Goal: Task Accomplishment & Management: Use online tool/utility

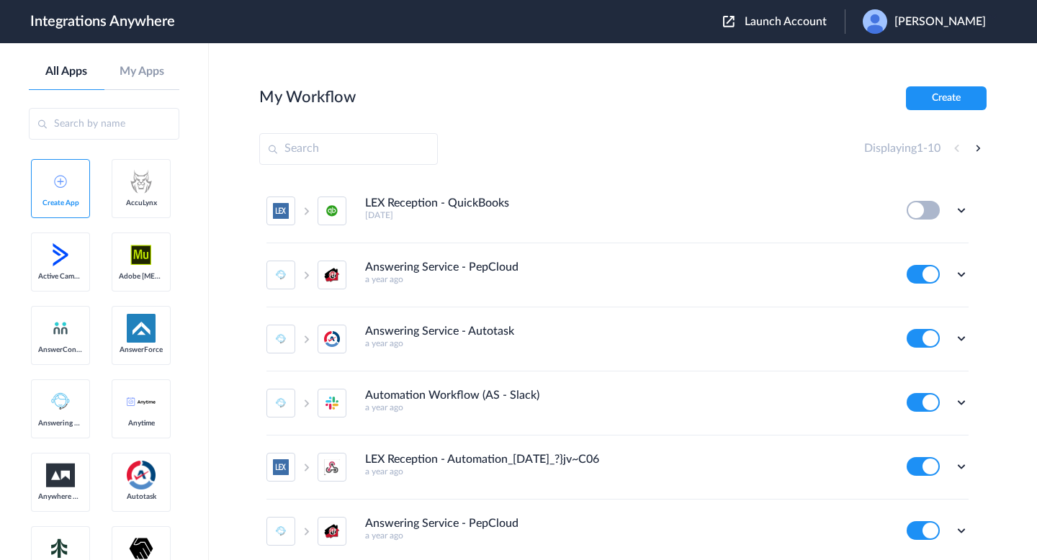
click at [793, 23] on span "Launch Account" at bounding box center [785, 22] width 82 height 12
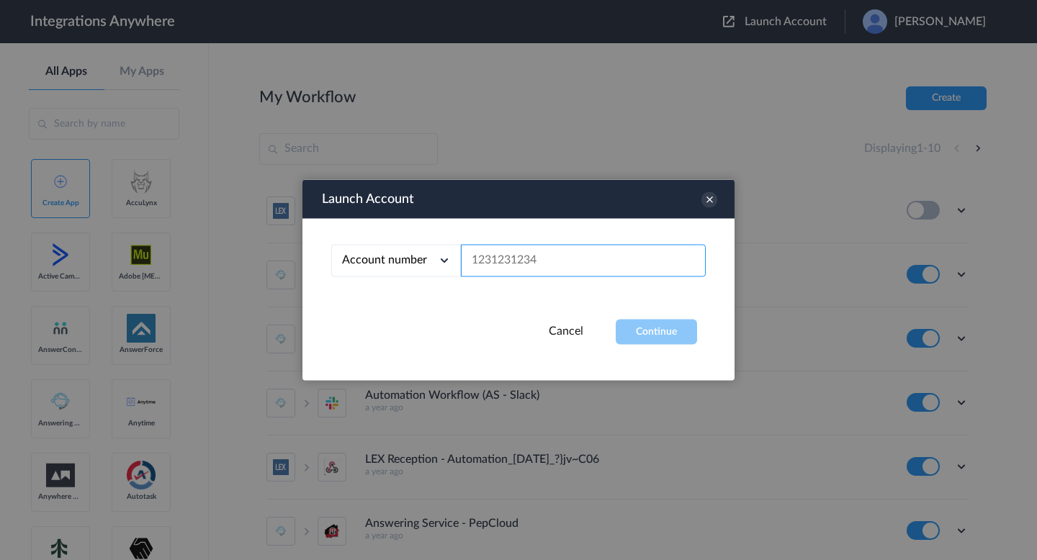
click at [553, 271] on input "text" at bounding box center [583, 261] width 245 height 32
paste input "8001020929"
type input "8001020929"
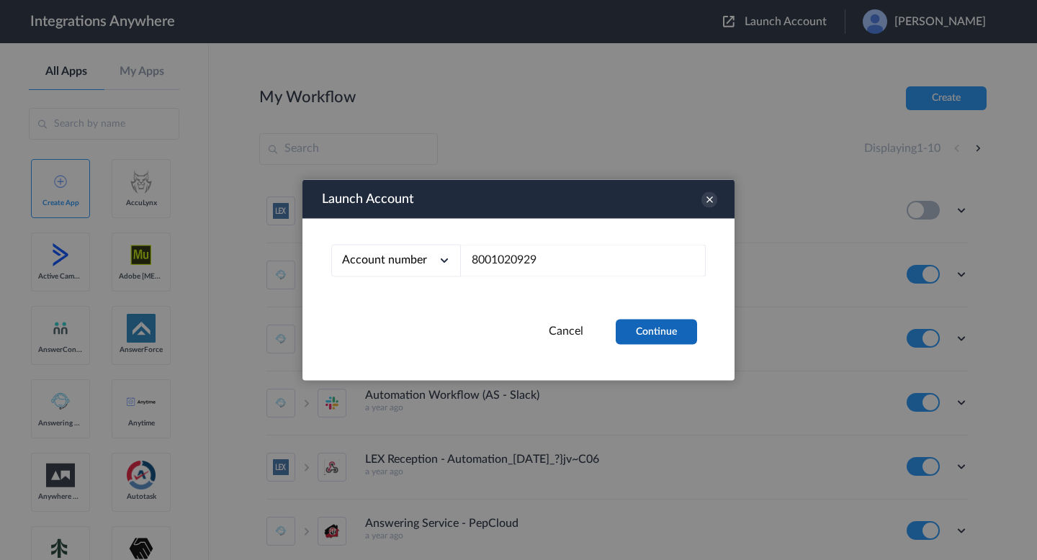
click at [664, 337] on button "Continue" at bounding box center [655, 332] width 81 height 25
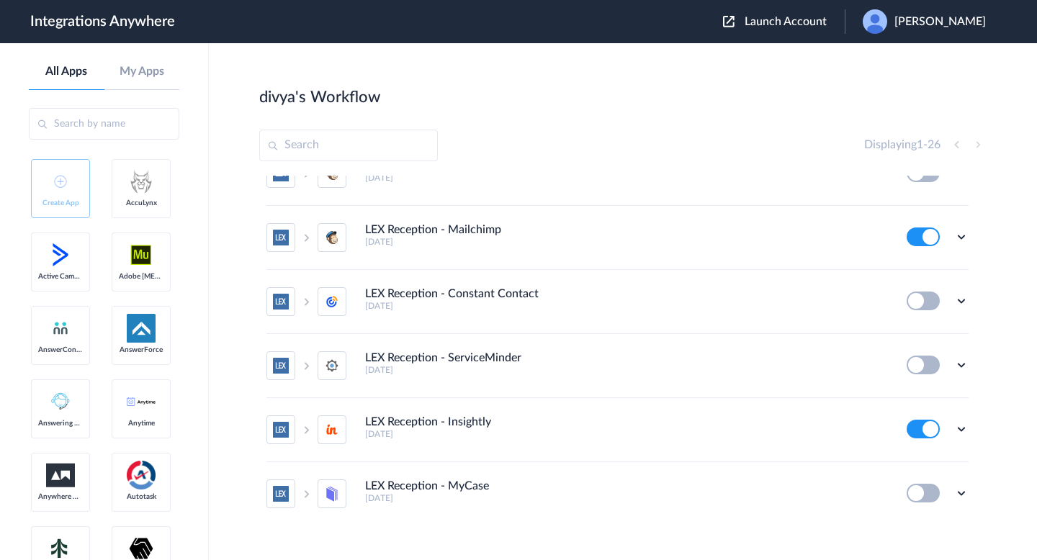
scroll to position [1340, 0]
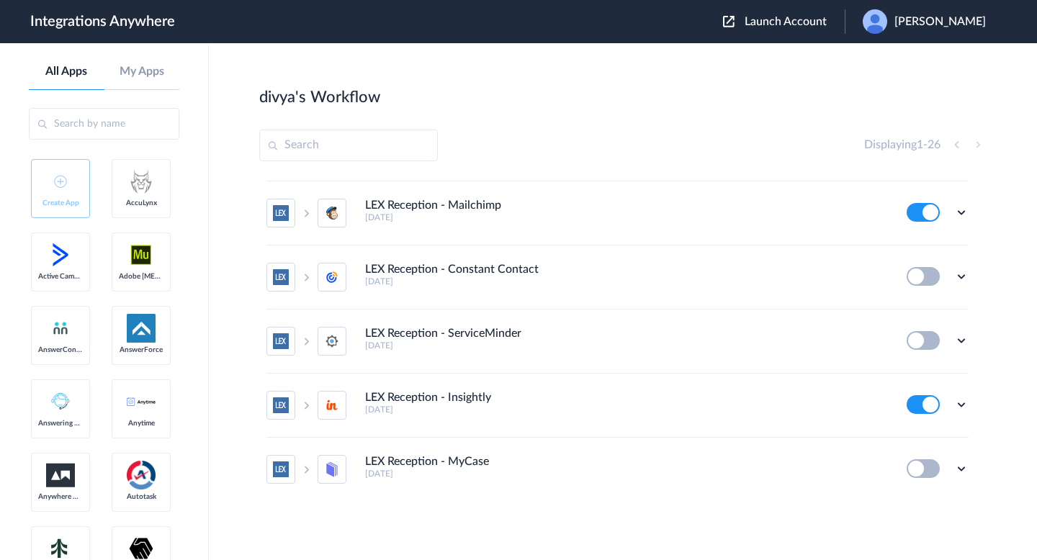
click at [652, 481] on li "LEX Reception - MyCase 6 months ago Edit Task history Delete" at bounding box center [617, 469] width 702 height 63
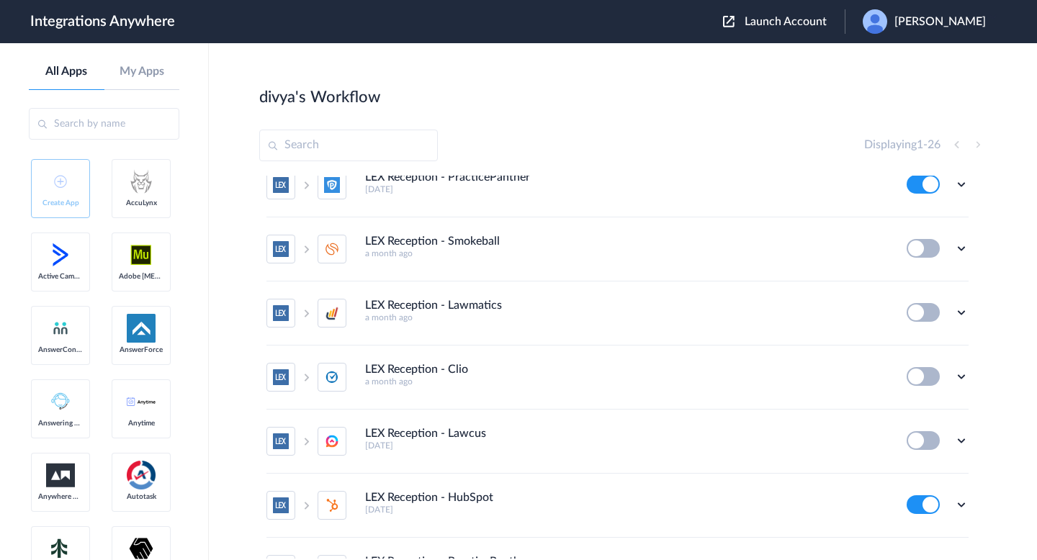
scroll to position [0, 0]
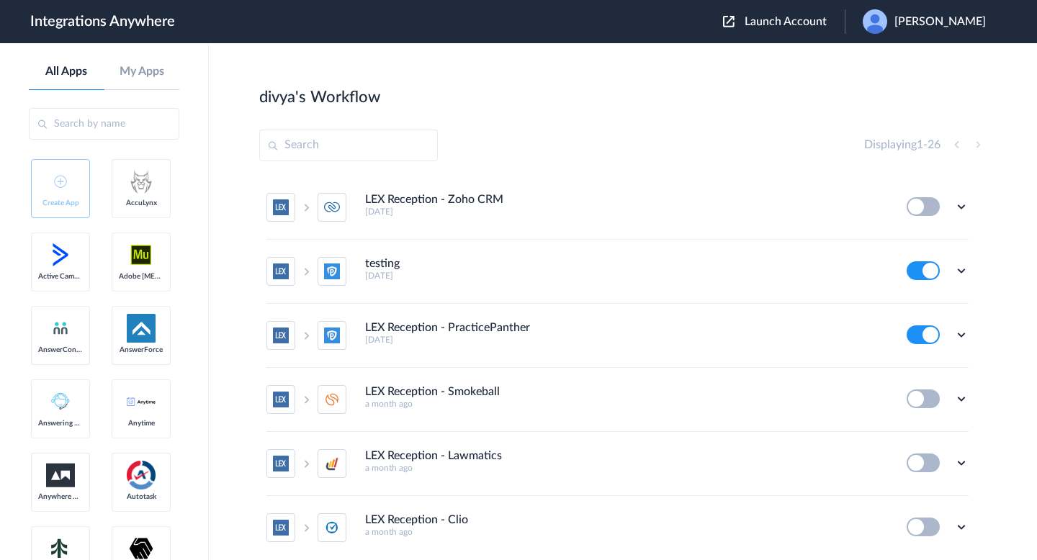
click at [591, 145] on div "Displaying 1 - 26" at bounding box center [622, 146] width 727 height 32
click at [701, 195] on div "LEX Reception - Zoho CRM 3 days ago" at bounding box center [626, 205] width 522 height 24
